Goal: Information Seeking & Learning: Learn about a topic

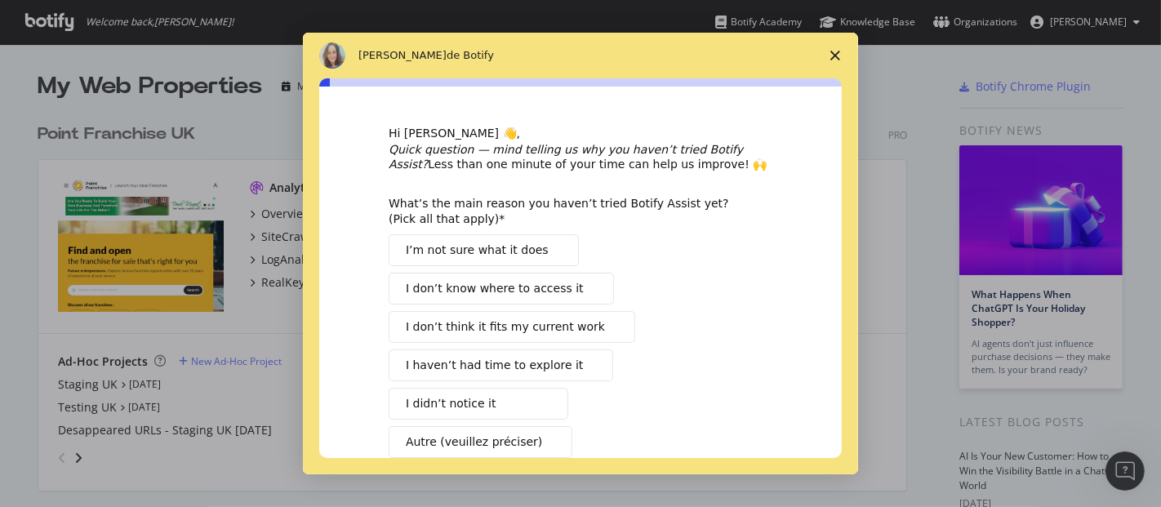
drag, startPoint x: 1149, startPoint y: 91, endPoint x: 1151, endPoint y: 118, distance: 26.2
click at [1151, 118] on div "Intercom Messenger" at bounding box center [580, 253] width 1161 height 507
click at [833, 49] on span "Fermer l'enquête" at bounding box center [836, 56] width 46 height 46
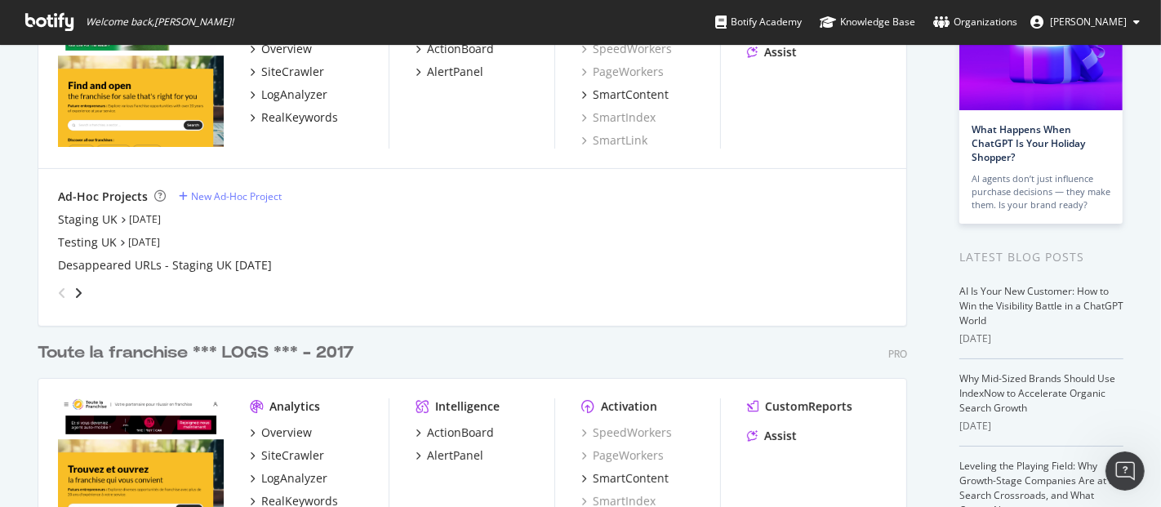
scroll to position [263, 0]
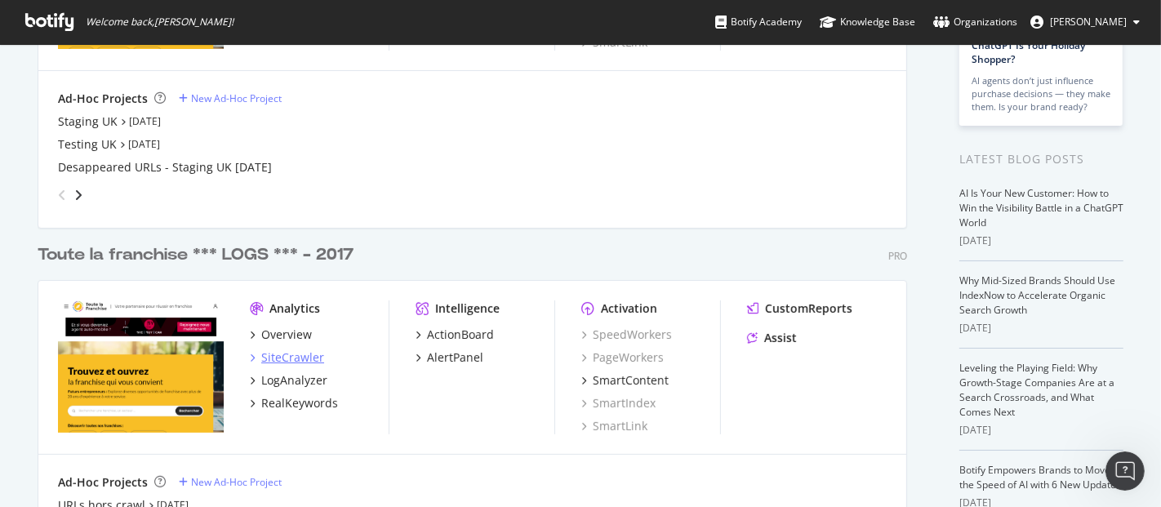
click at [281, 359] on div "SiteCrawler" at bounding box center [292, 358] width 63 height 16
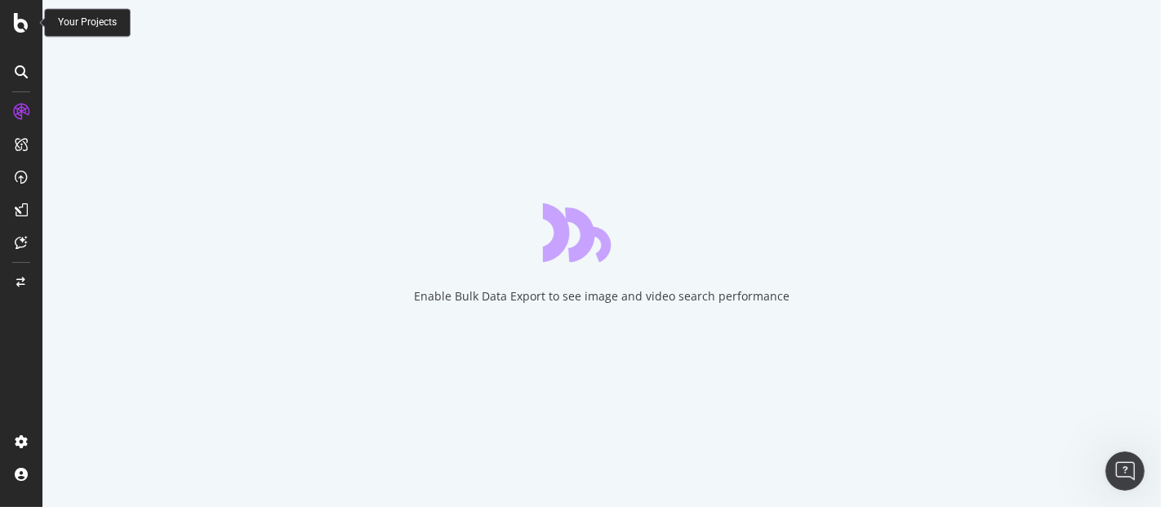
click at [20, 17] on icon at bounding box center [21, 23] width 15 height 20
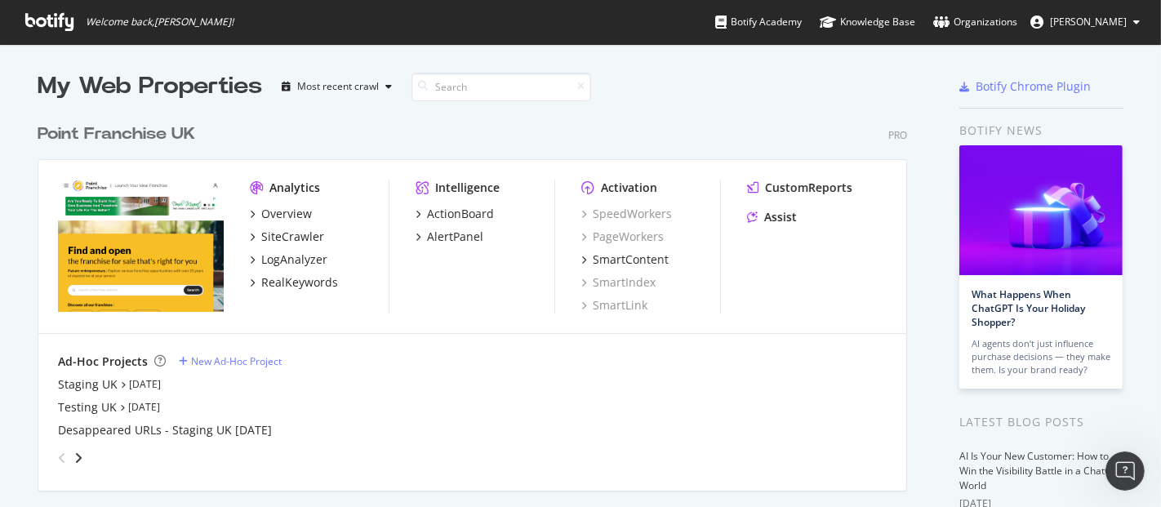
scroll to position [247, 0]
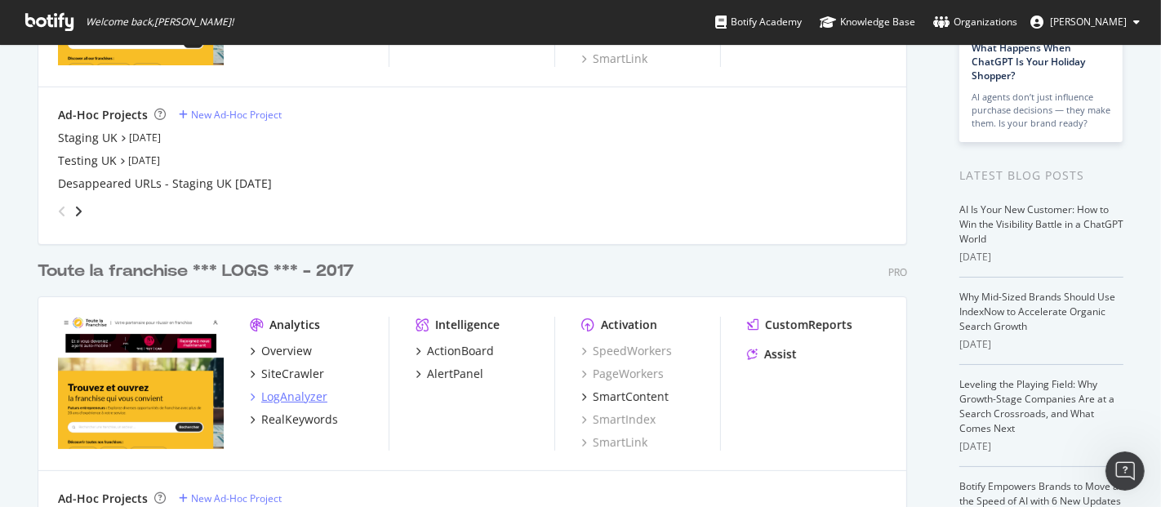
click at [287, 394] on div "LogAnalyzer" at bounding box center [294, 397] width 66 height 16
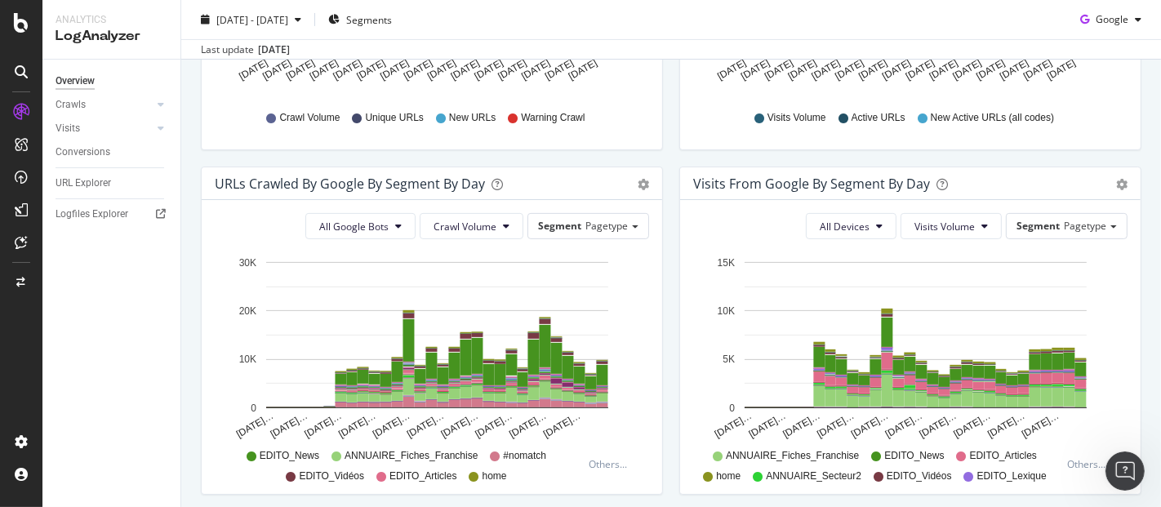
scroll to position [495, 0]
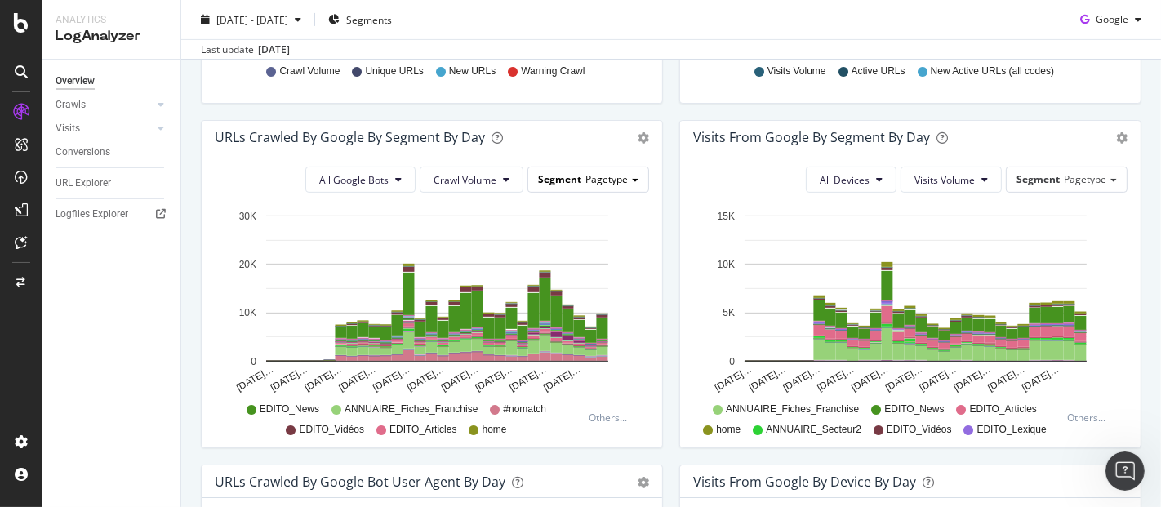
click at [553, 189] on div "Segment Pagetype" at bounding box center [589, 180] width 122 height 26
click at [314, 167] on button "All Google Bots" at bounding box center [360, 180] width 110 height 26
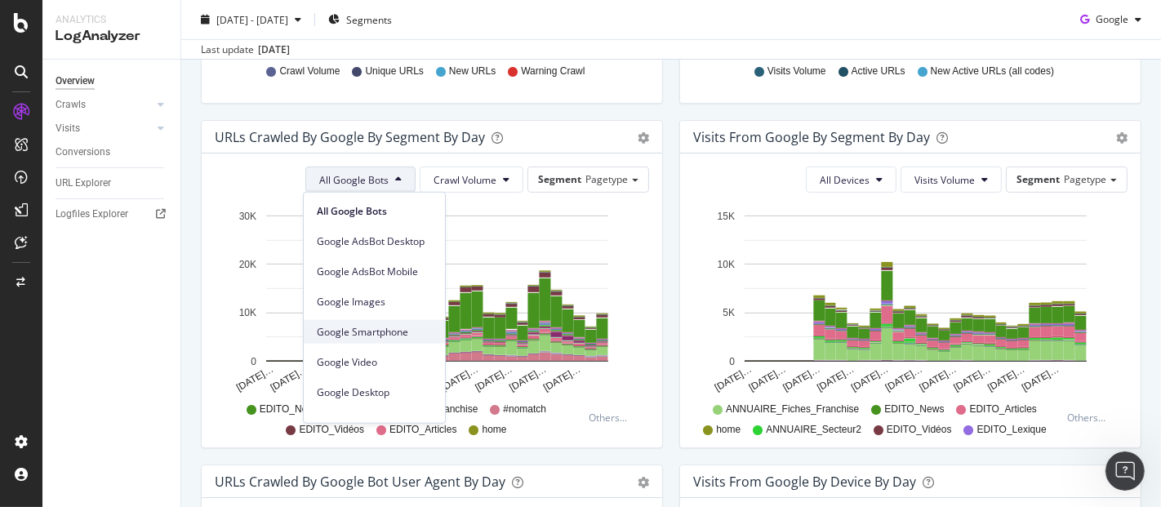
click at [408, 324] on span "Google Smartphone" at bounding box center [374, 331] width 115 height 15
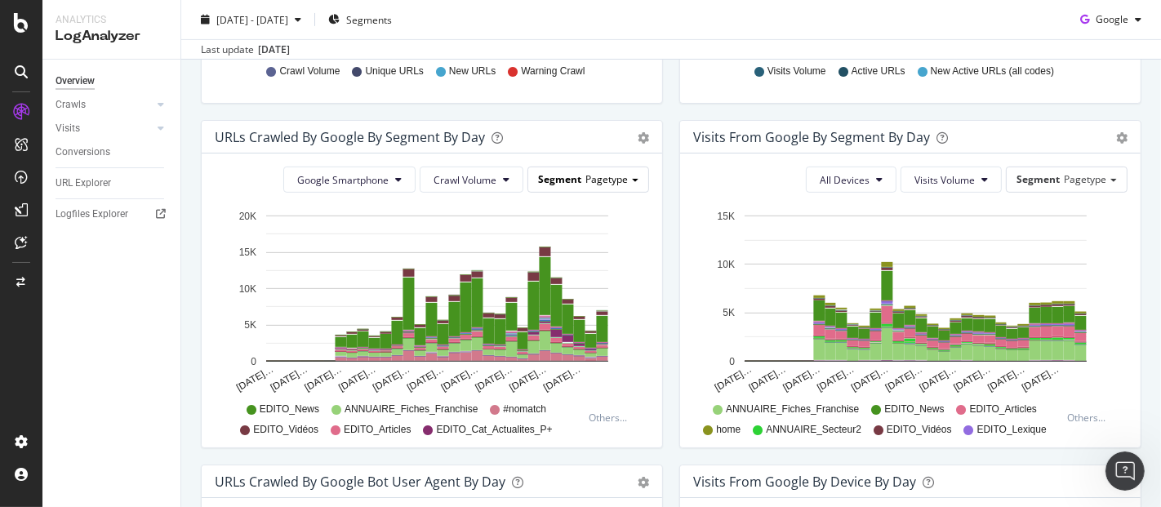
click at [608, 188] on div "Segment Pagetype" at bounding box center [588, 179] width 120 height 24
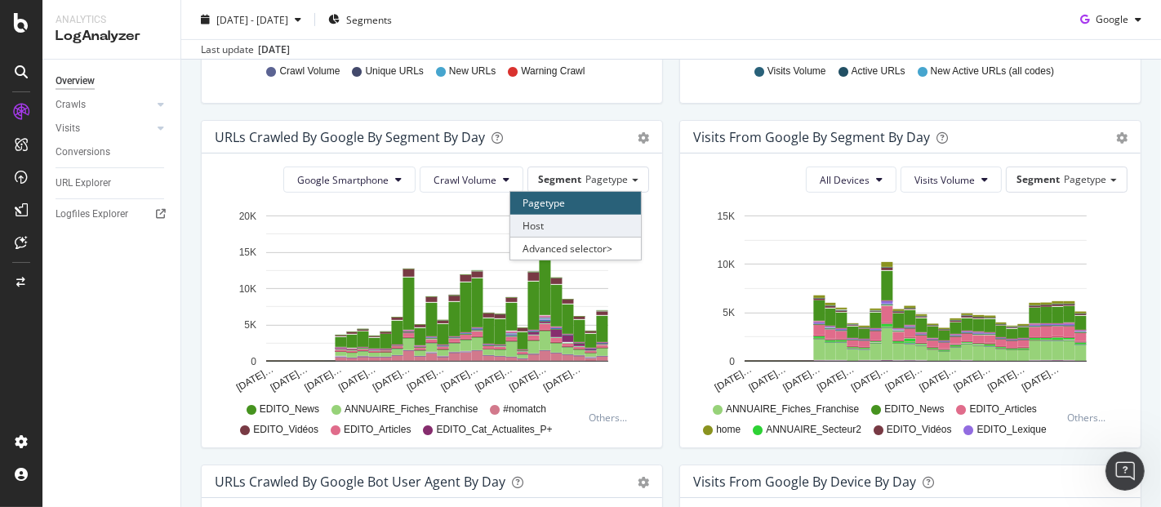
click at [542, 225] on div "Host" at bounding box center [575, 226] width 131 height 22
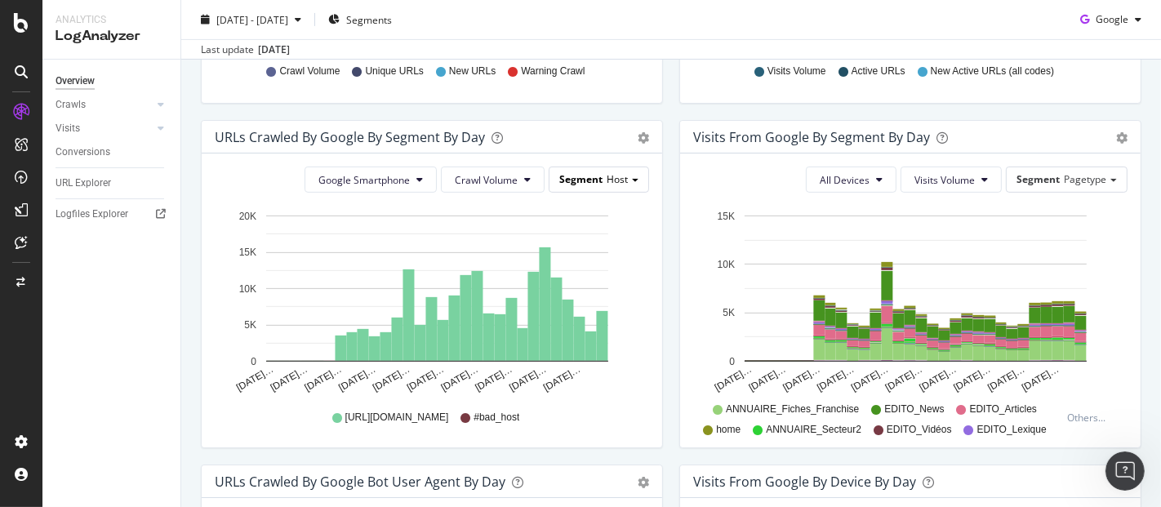
click at [620, 178] on span "Host" at bounding box center [617, 179] width 21 height 14
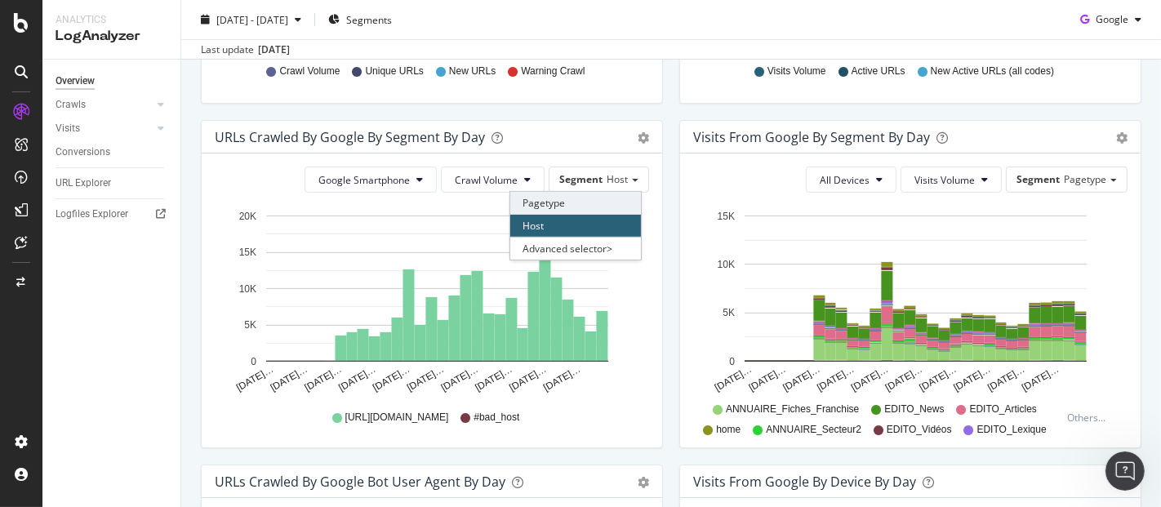
click at [597, 203] on div "Pagetype" at bounding box center [575, 203] width 131 height 22
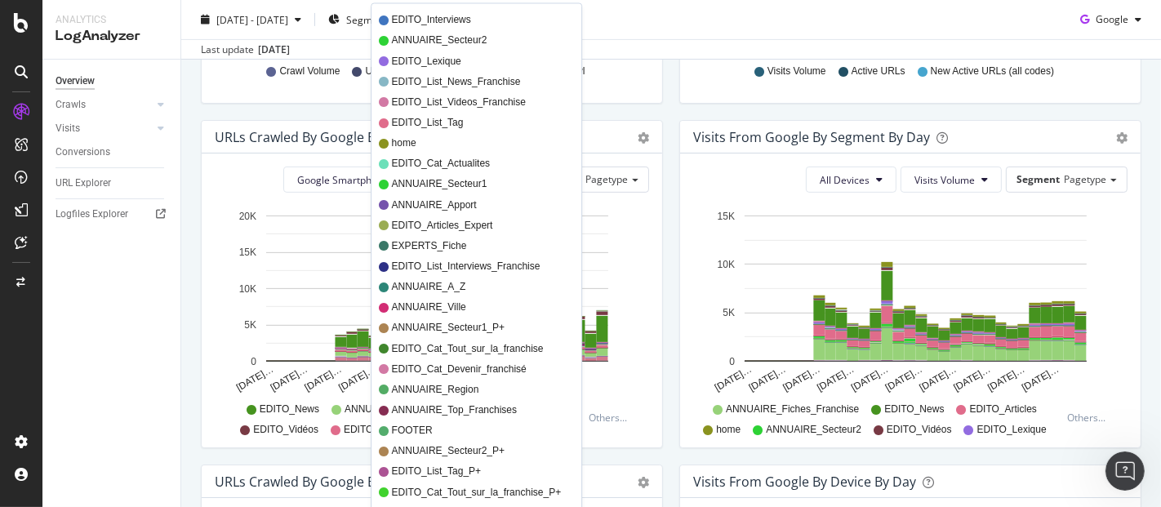
click at [392, 140] on span "home" at bounding box center [478, 144] width 172 height 14
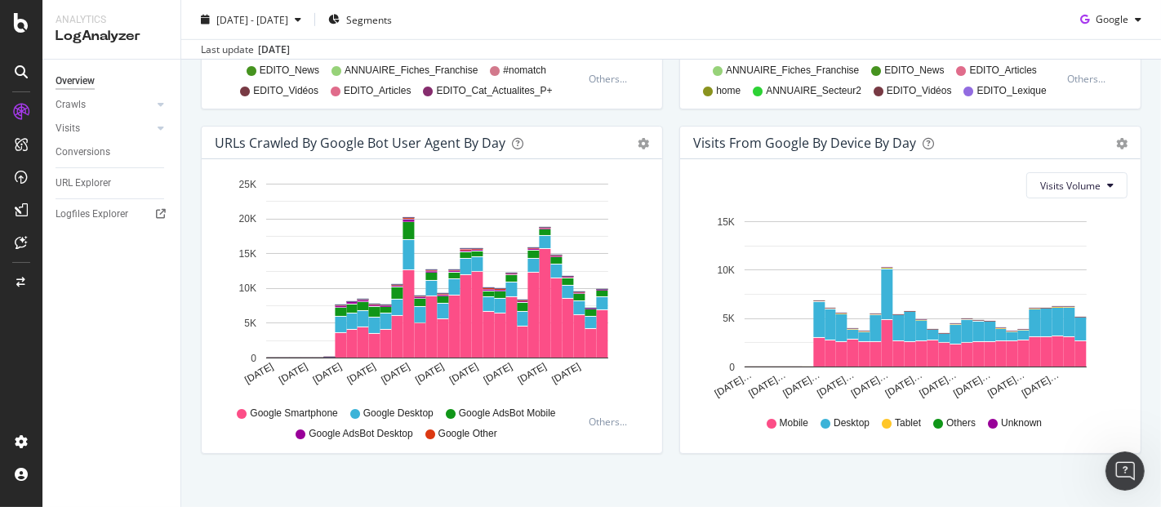
scroll to position [831, 0]
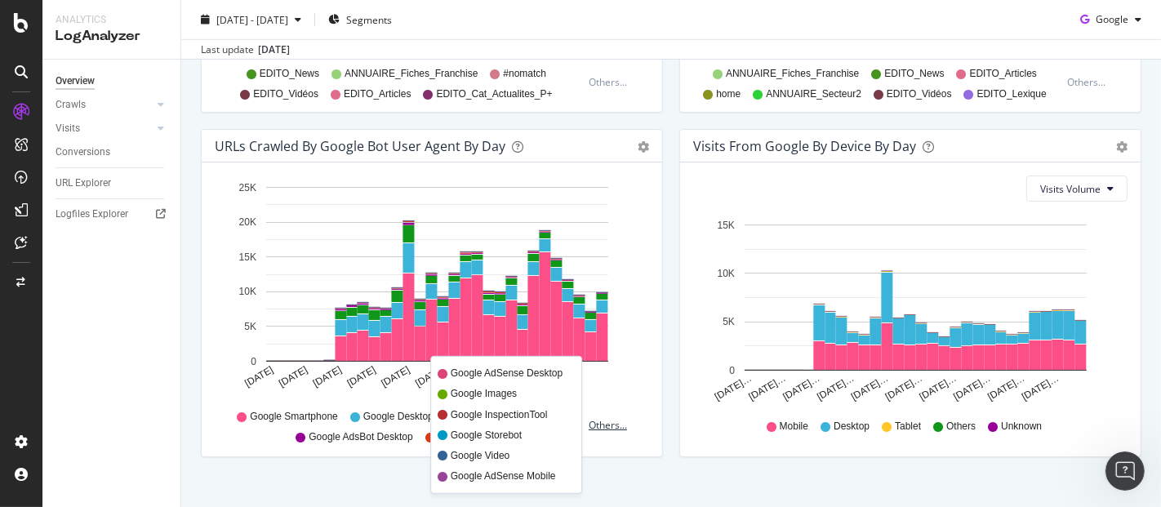
click at [599, 419] on div "Others..." at bounding box center [612, 425] width 46 height 14
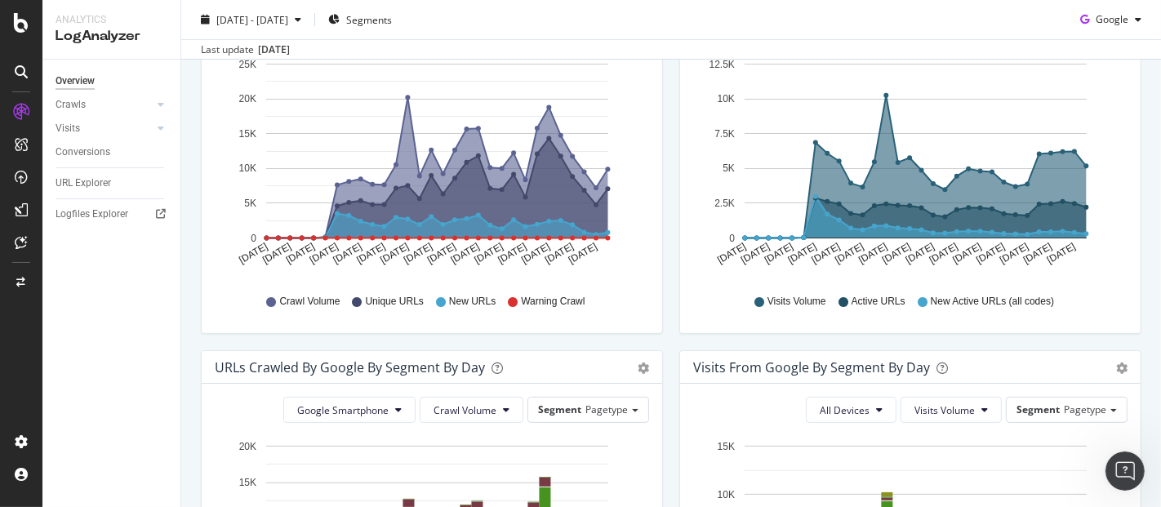
scroll to position [214, 0]
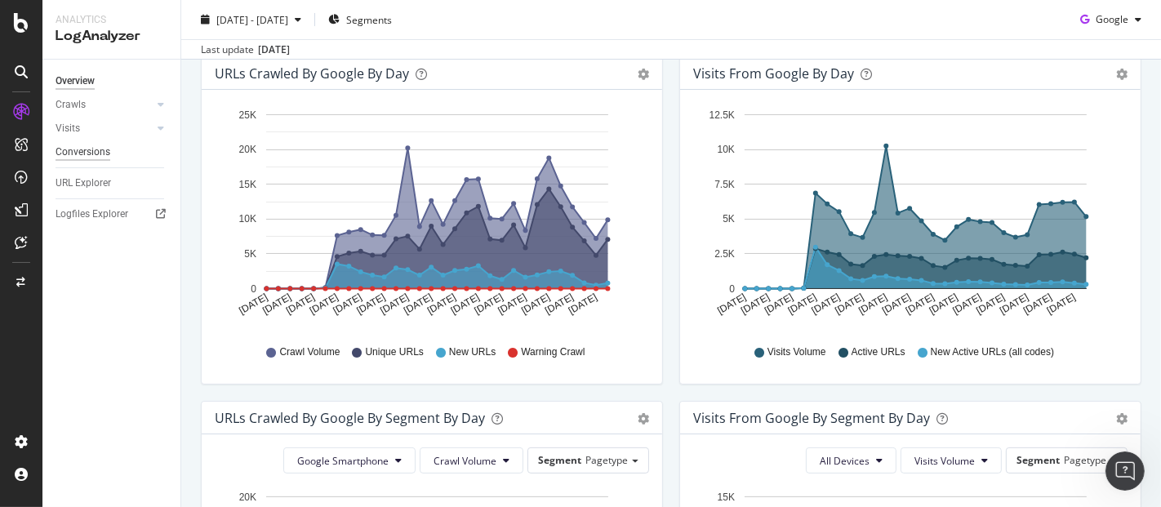
click at [77, 151] on div "Conversions" at bounding box center [83, 152] width 55 height 17
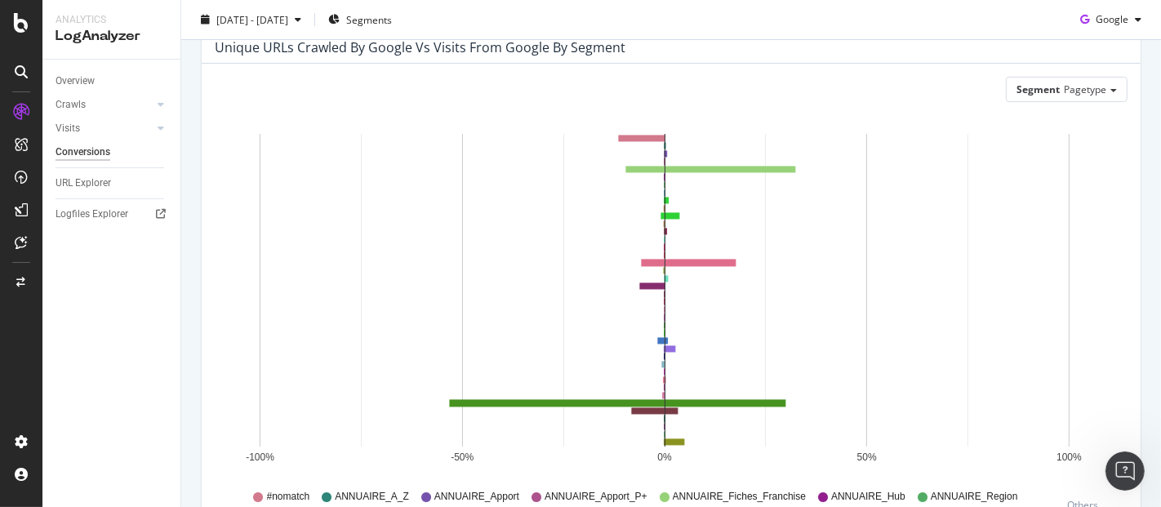
scroll to position [160, 0]
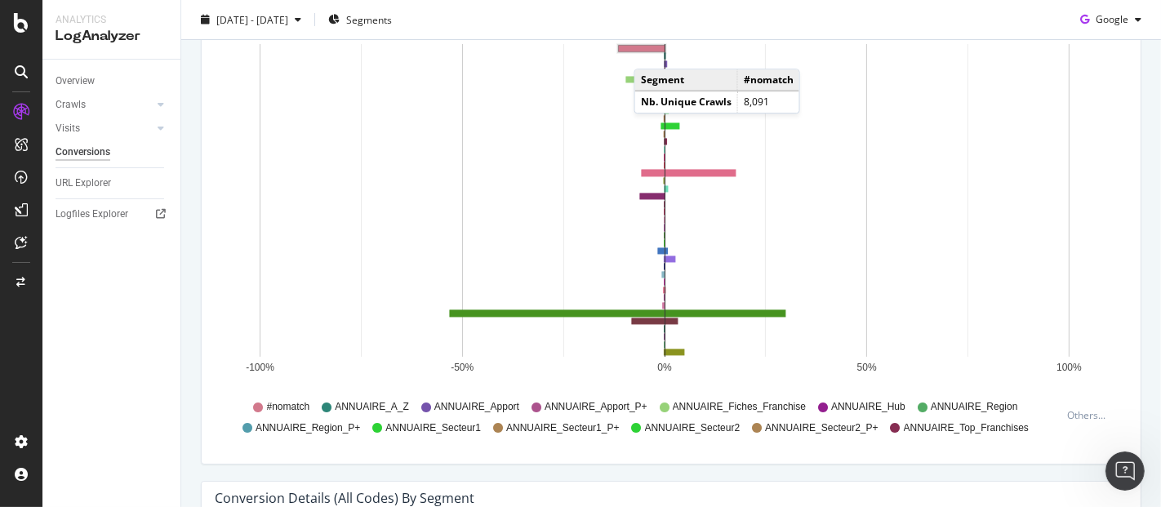
click at [650, 52] on rect "A chart." at bounding box center [642, 49] width 50 height 10
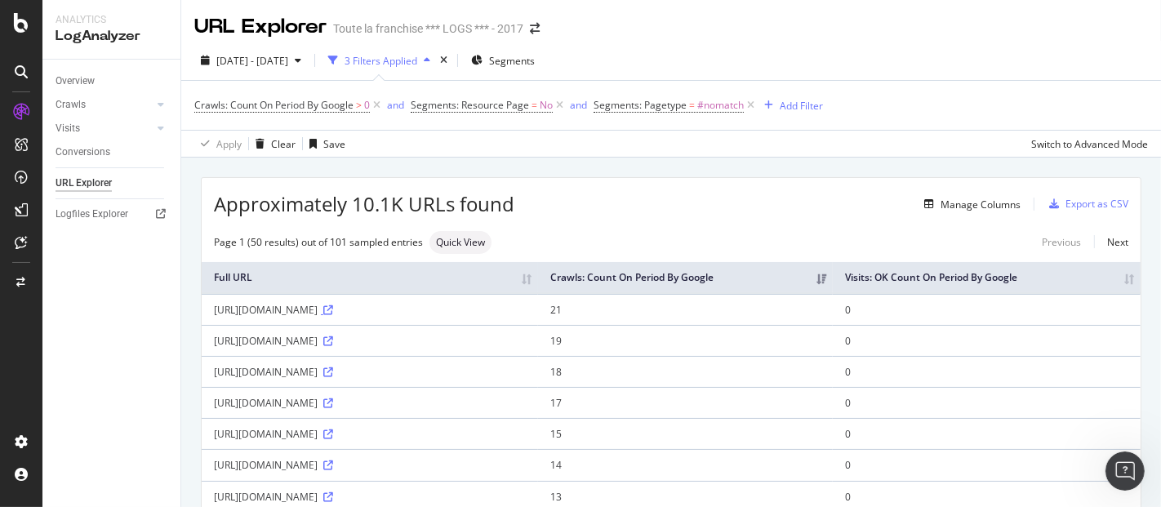
click at [333, 315] on icon at bounding box center [328, 310] width 10 height 10
